Goal: Task Accomplishment & Management: Complete application form

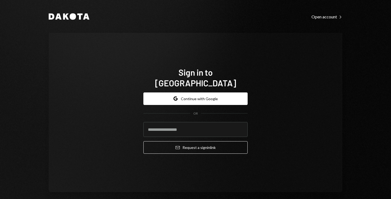
click at [174, 122] on input "email" at bounding box center [195, 129] width 104 height 15
click at [281, 120] on div "Sign in to [GEOGRAPHIC_DATA] Google Continue with Google OR Email Request a sig…" at bounding box center [195, 112] width 293 height 159
click at [211, 126] on input "email" at bounding box center [195, 129] width 104 height 15
type input "**********"
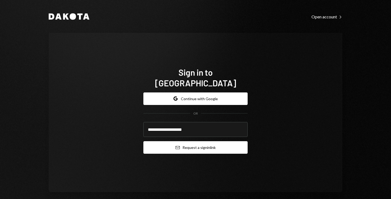
click at [198, 141] on button "Email Request a sign in link" at bounding box center [195, 147] width 104 height 12
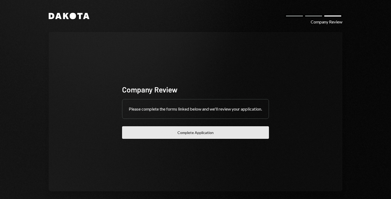
click at [171, 138] on button "Complete Application" at bounding box center [195, 132] width 147 height 12
